Goal: Information Seeking & Learning: Learn about a topic

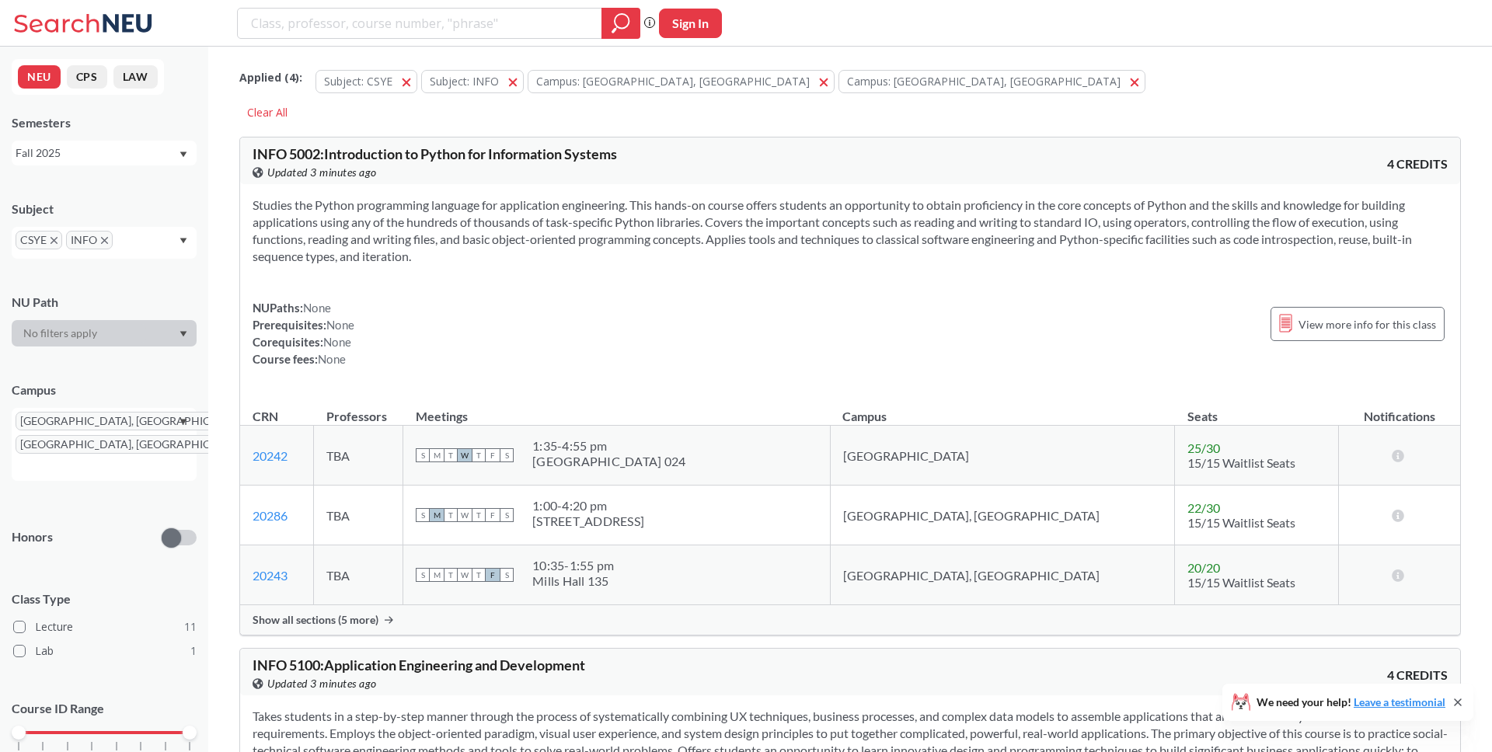
scroll to position [5923, 0]
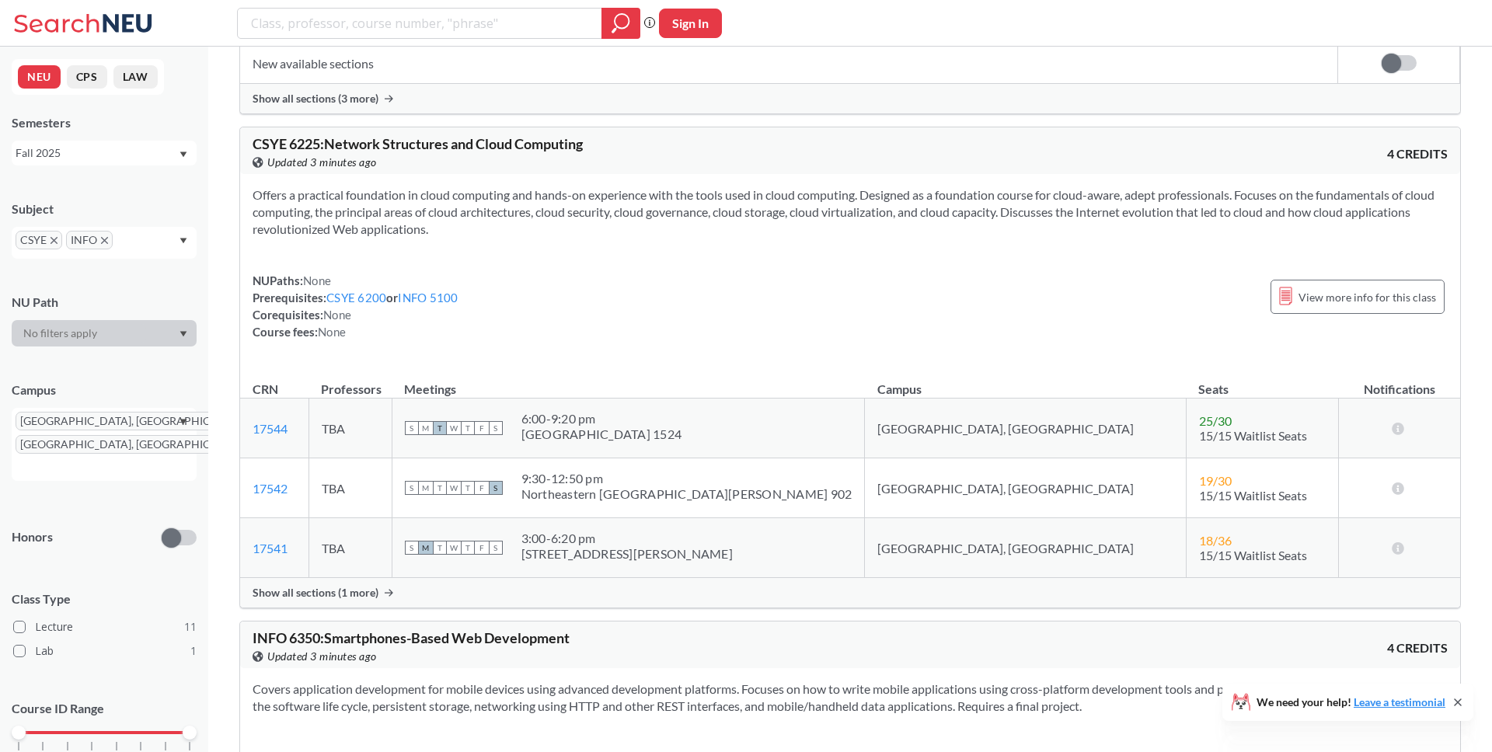
scroll to position [3678, 0]
click at [380, 587] on div "Show all sections (1 more)" at bounding box center [850, 592] width 1220 height 30
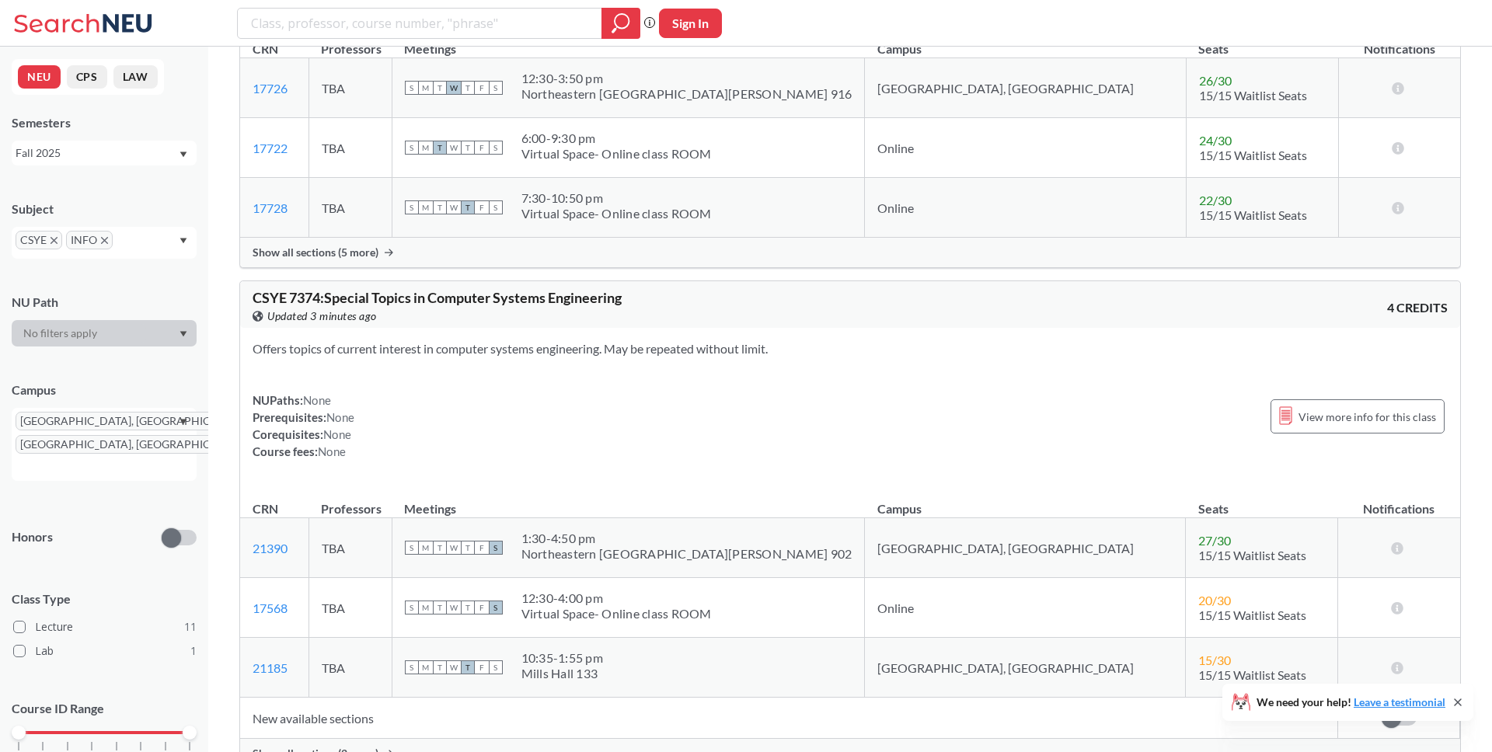
scroll to position [4951, 0]
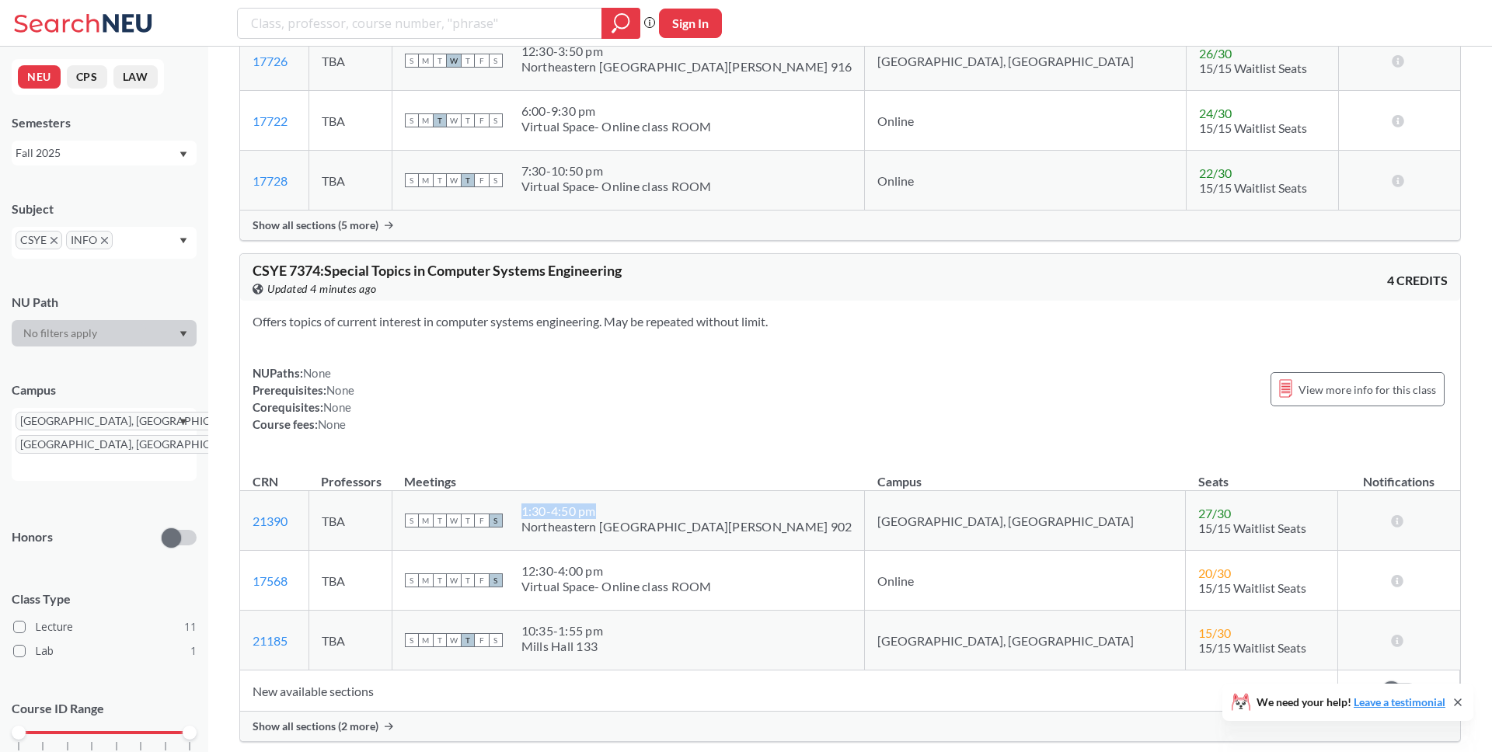
drag, startPoint x: 673, startPoint y: 514, endPoint x: 597, endPoint y: 506, distance: 76.6
click at [597, 506] on div "S M T W T F S 1:30 - 4:50 pm Northeastern San Jose 902" at bounding box center [628, 520] width 447 height 34
copy div "1:30 - 4:50 pm"
drag, startPoint x: 766, startPoint y: 526, endPoint x: 593, endPoint y: 503, distance: 174.7
click at [593, 503] on div "S M T W T F S 1:30 - 4:50 pm Northeastern San Jose 902" at bounding box center [628, 520] width 447 height 34
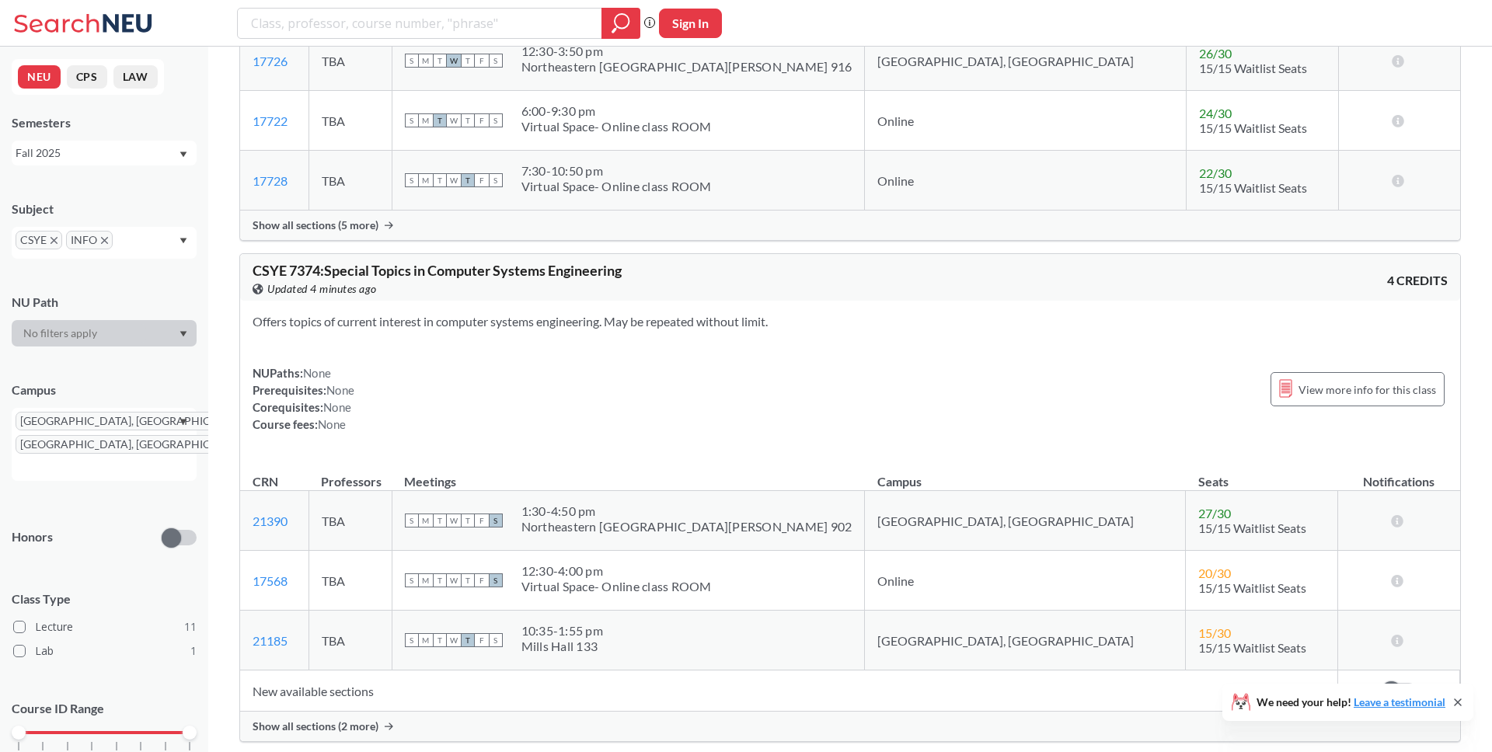
copy div
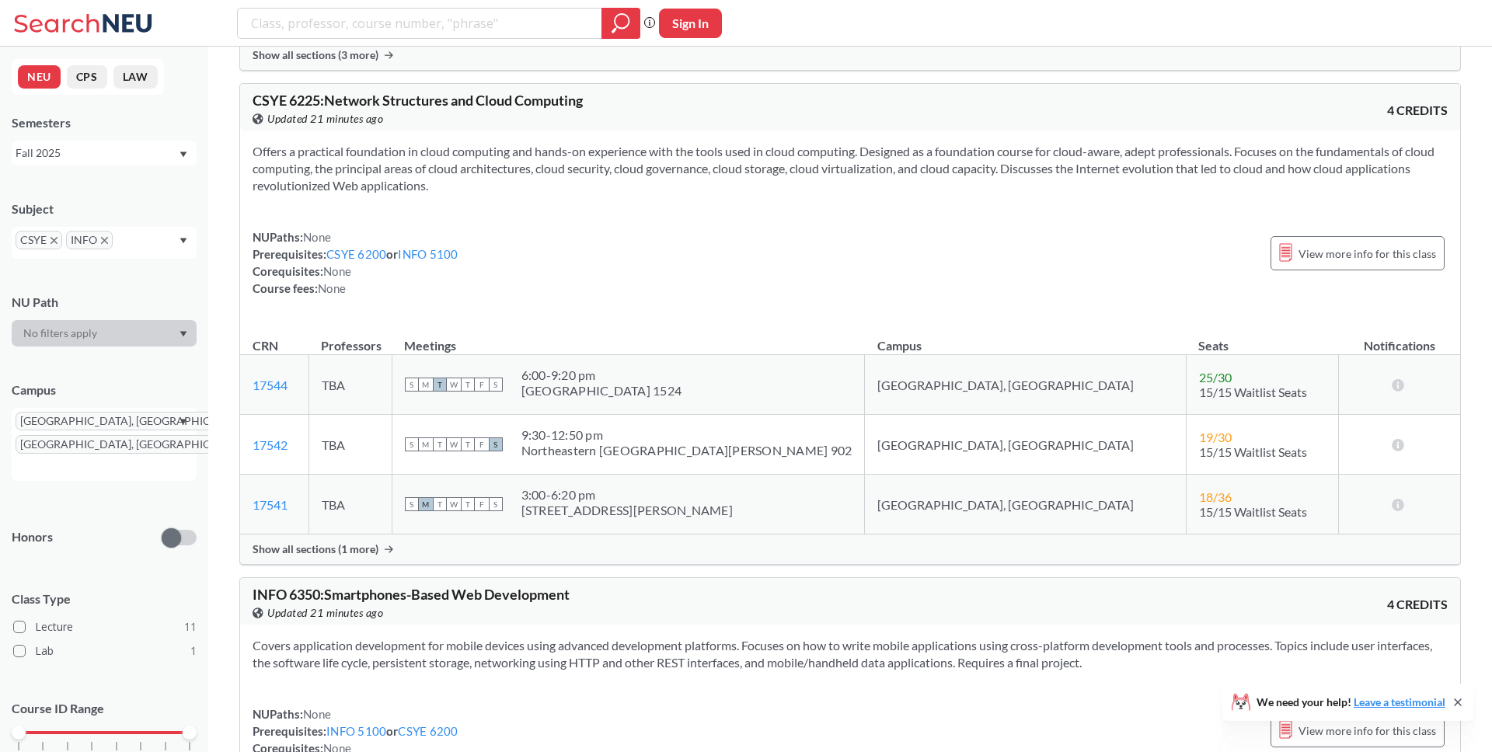
scroll to position [3738, 0]
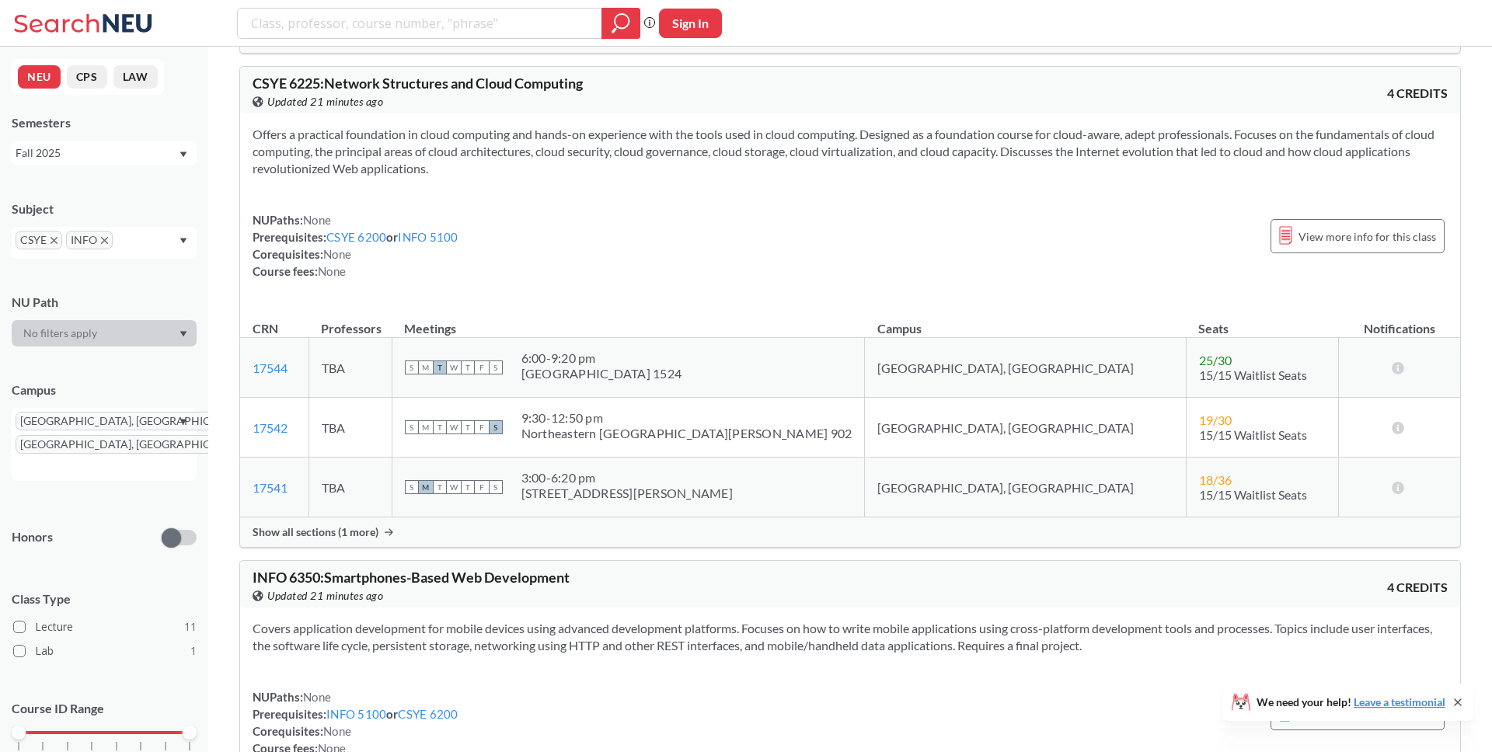
click at [356, 531] on span "Show all sections (1 more)" at bounding box center [315, 532] width 126 height 14
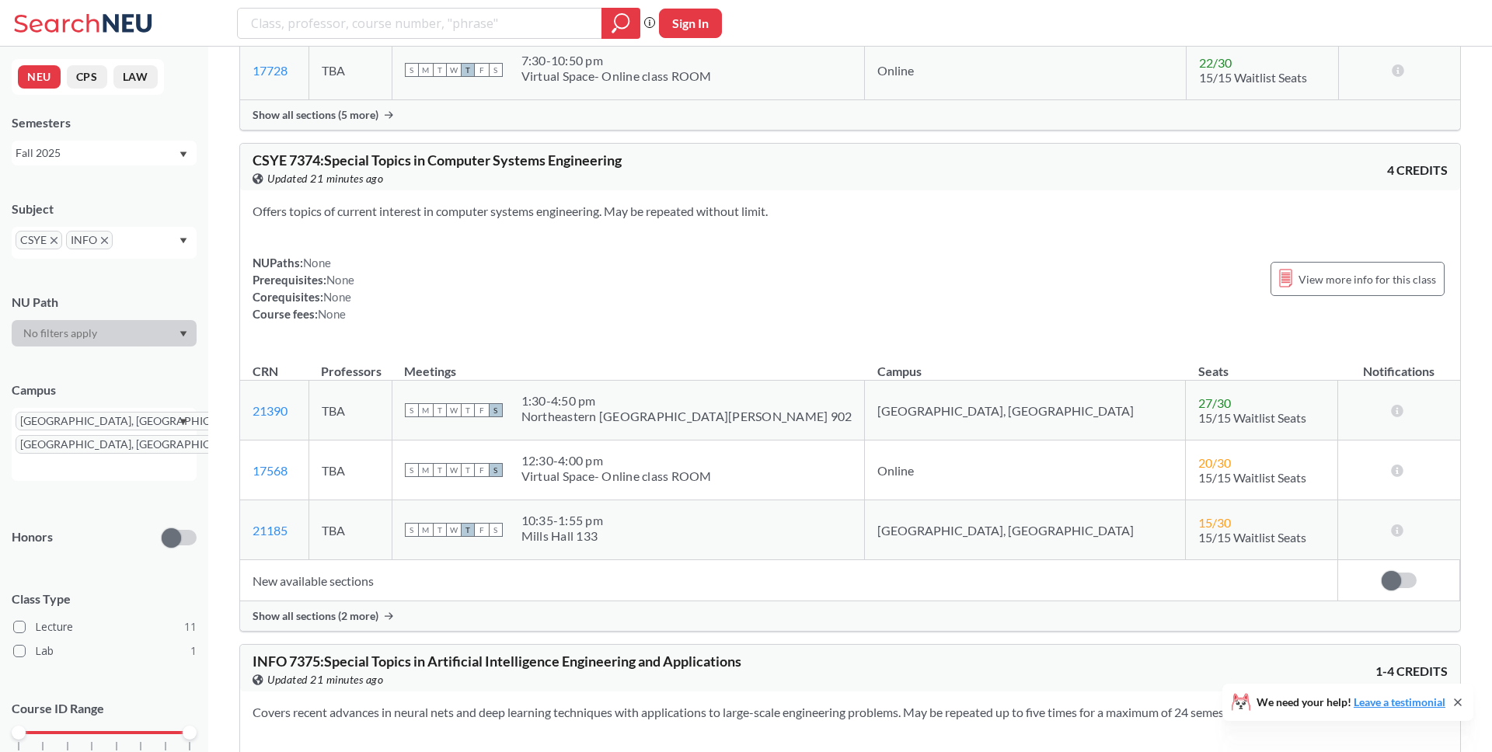
scroll to position [5062, 0]
click at [319, 608] on span "Show all sections (2 more)" at bounding box center [315, 615] width 126 height 14
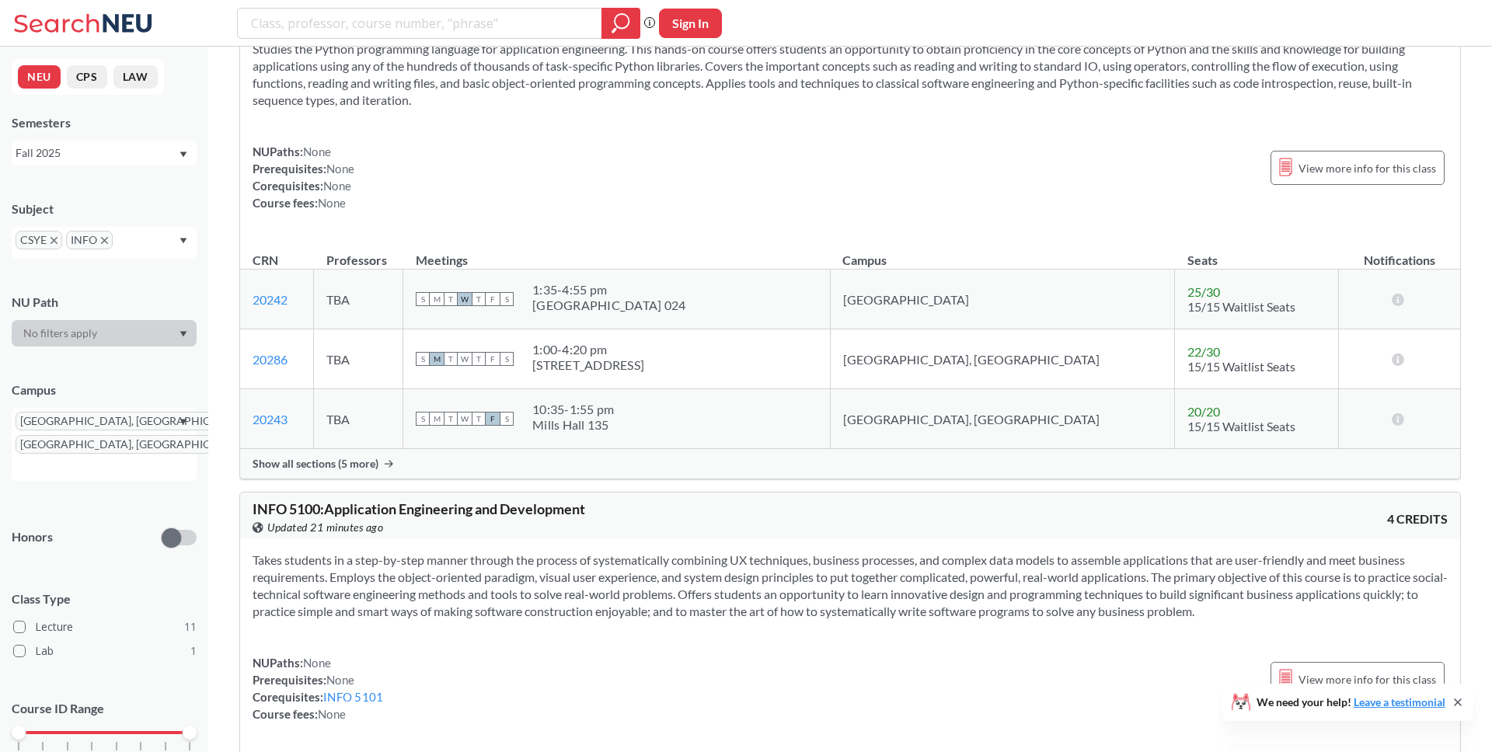
scroll to position [0, 0]
